Goal: Navigation & Orientation: Find specific page/section

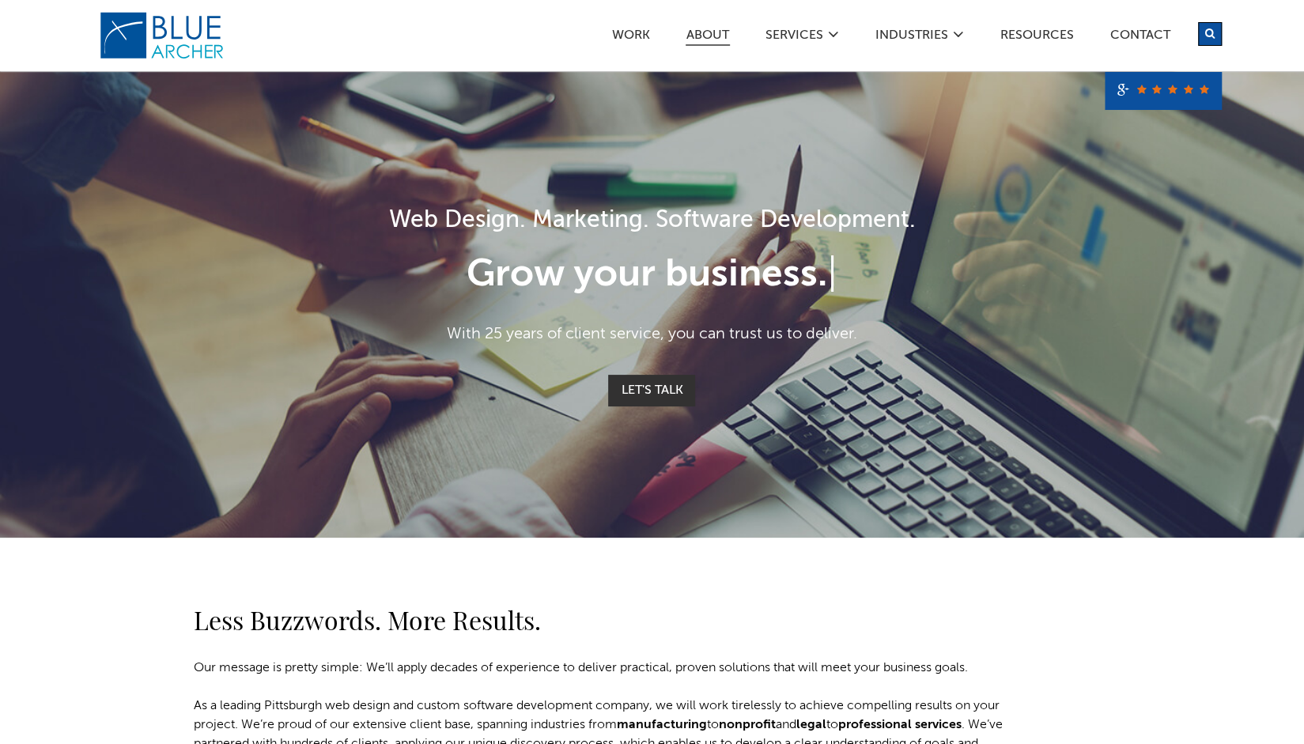
click at [716, 30] on link "ABOUT" at bounding box center [708, 37] width 44 height 17
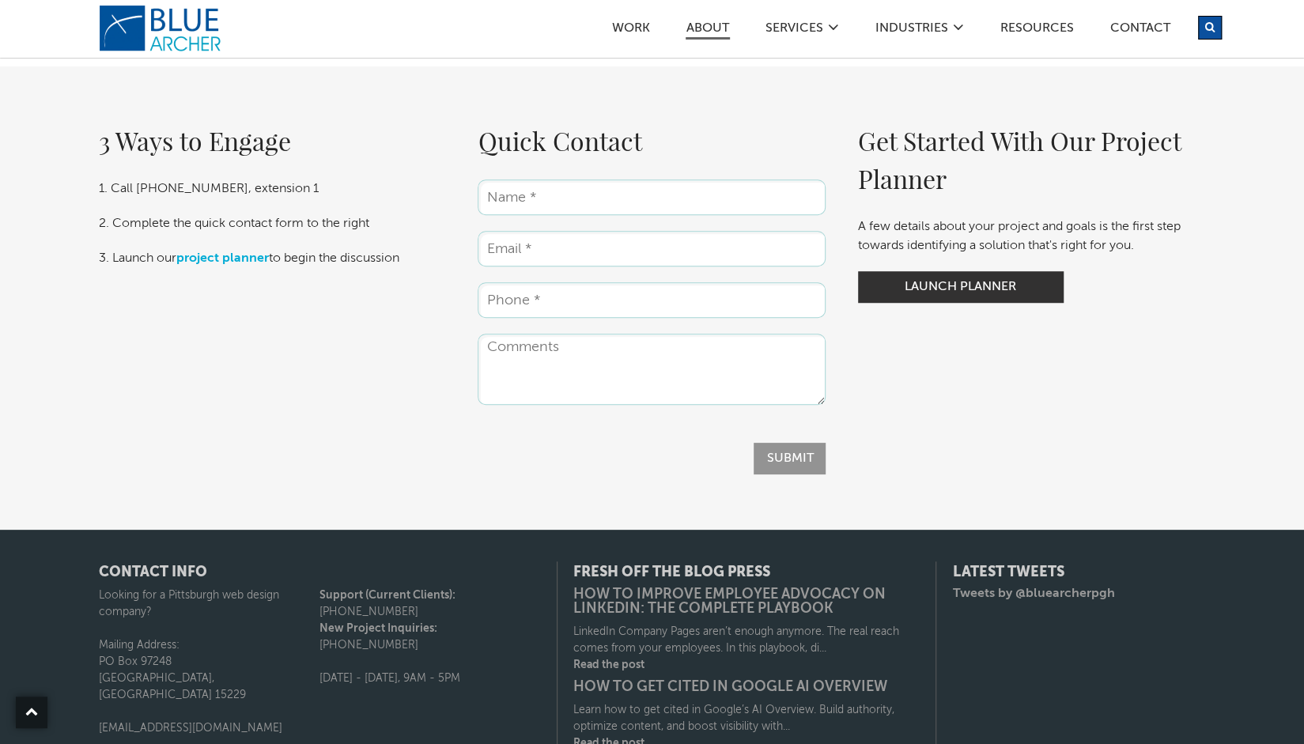
scroll to position [4590, 0]
